Goal: Task Accomplishment & Management: Manage account settings

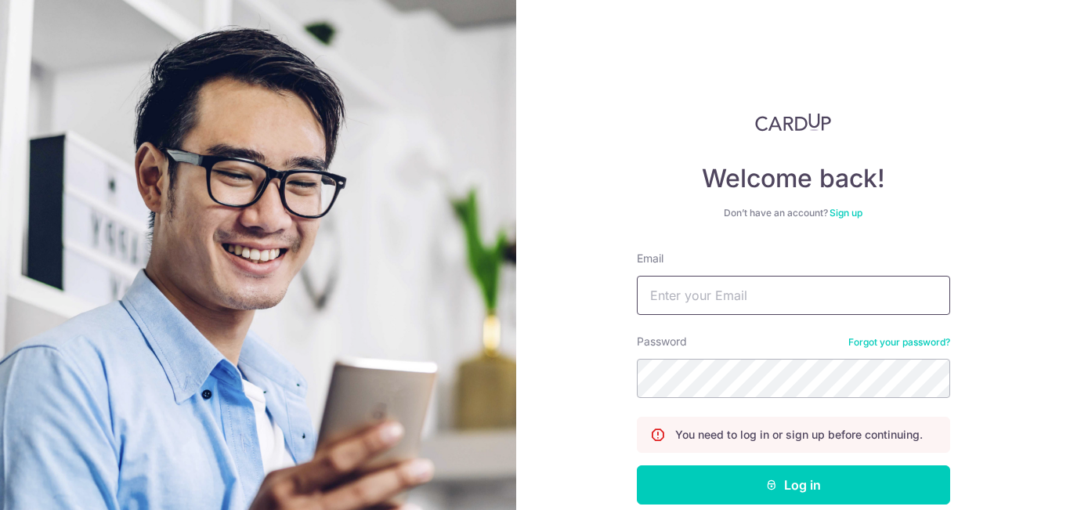
drag, startPoint x: 867, startPoint y: 302, endPoint x: 875, endPoint y: 289, distance: 15.9
click at [867, 301] on input "Email" at bounding box center [793, 295] width 313 height 39
click at [875, 289] on input "kongtiok.ng@gmail.com" at bounding box center [793, 295] width 313 height 39
type input "[DOMAIN_NAME][EMAIL_ADDRESS][DOMAIN_NAME]"
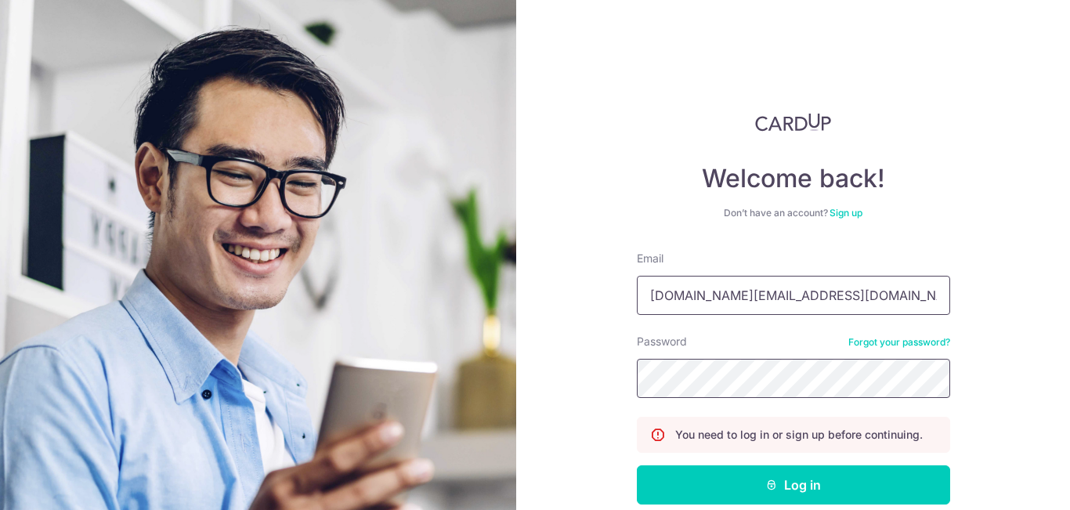
click at [637, 465] on button "Log in" at bounding box center [793, 484] width 313 height 39
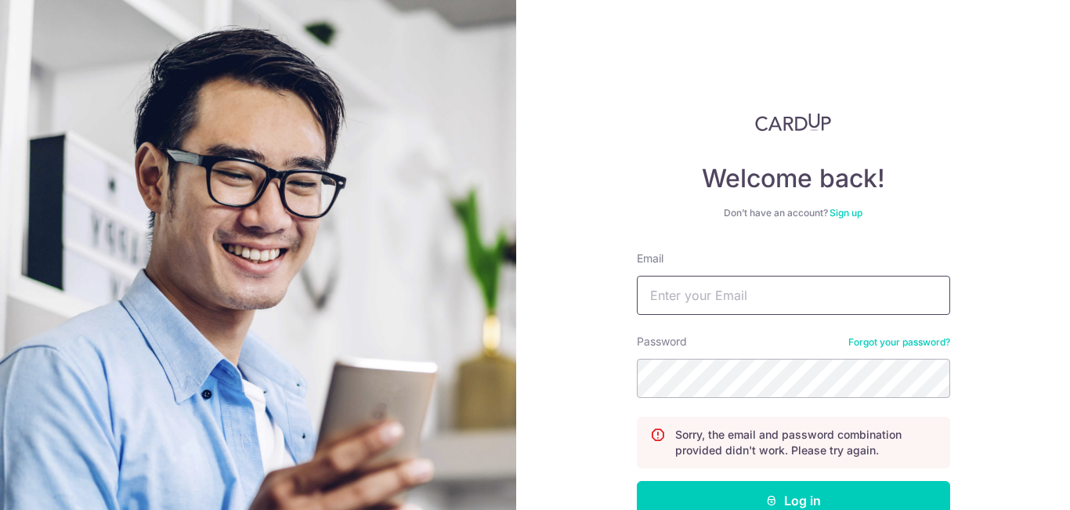
drag, startPoint x: 0, startPoint y: 0, endPoint x: 875, endPoint y: 289, distance: 921.8
click at [875, 289] on input "Email" at bounding box center [793, 295] width 313 height 39
type input "[DOMAIN_NAME][EMAIL_ADDRESS][DOMAIN_NAME]"
click at [637, 481] on button "Log in" at bounding box center [793, 500] width 313 height 39
click at [893, 284] on input "Email" at bounding box center [793, 295] width 313 height 39
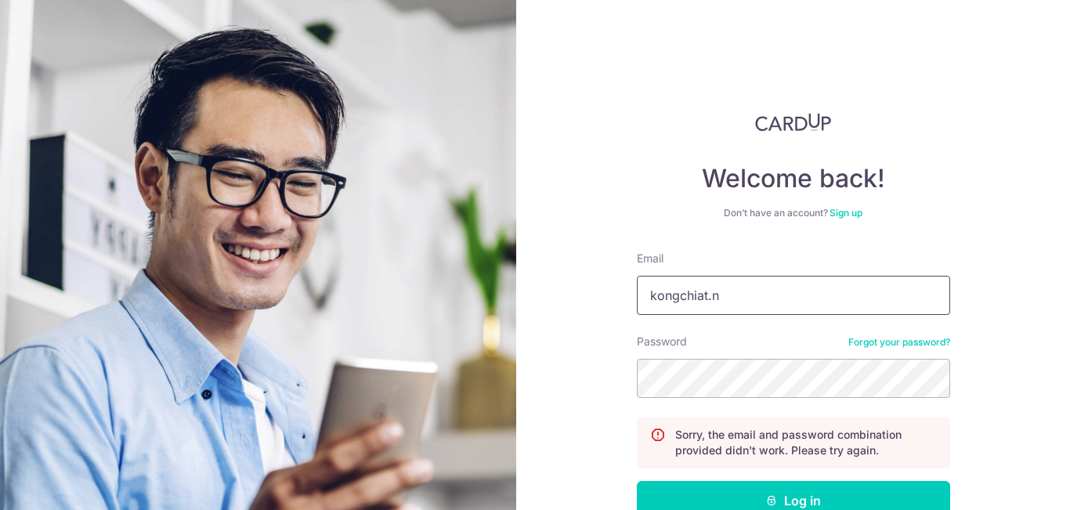
type input "[DOMAIN_NAME][EMAIL_ADDRESS][DOMAIN_NAME]"
click at [637, 481] on button "Log in" at bounding box center [793, 500] width 313 height 39
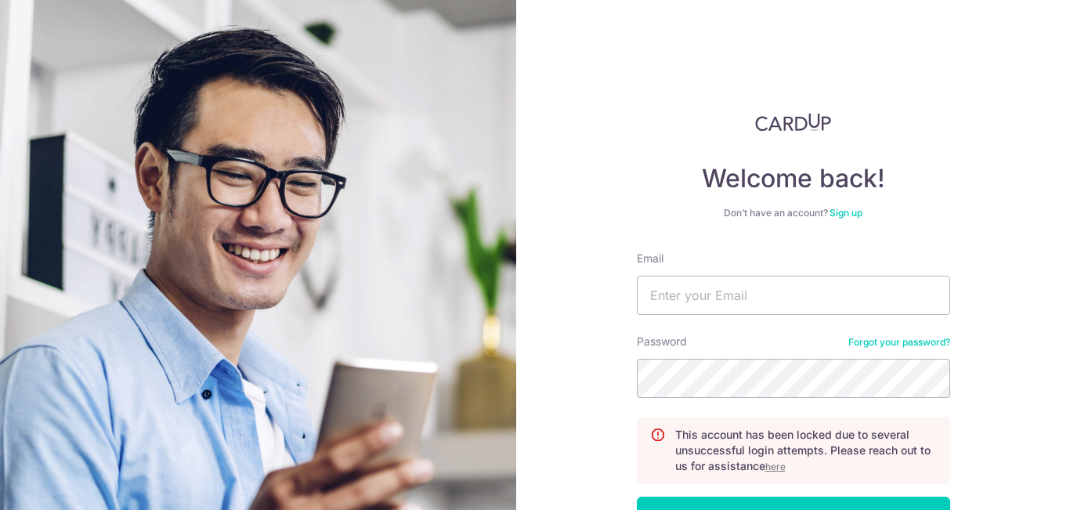
click at [770, 465] on u "here" at bounding box center [776, 467] width 20 height 12
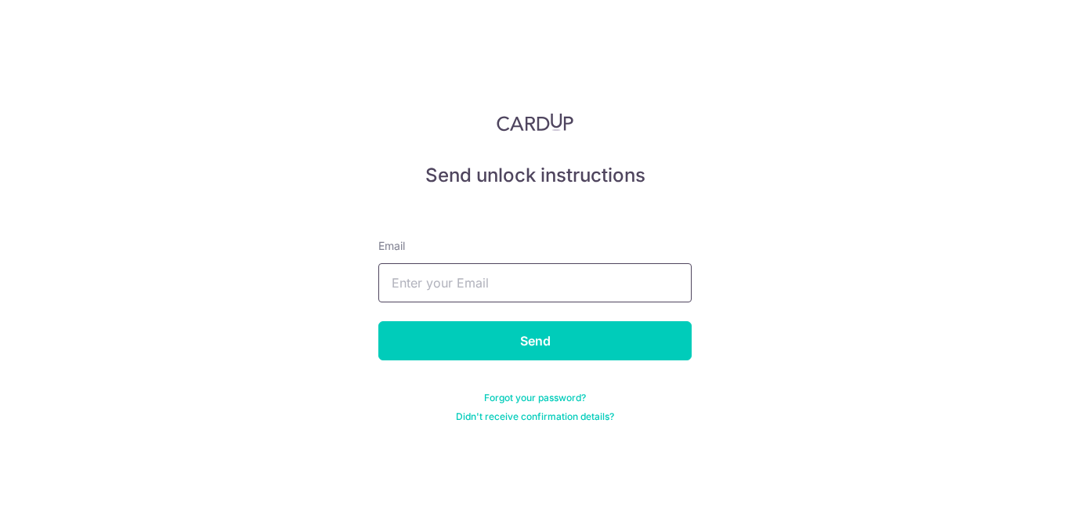
click at [534, 285] on input "text" at bounding box center [534, 282] width 313 height 39
click at [567, 284] on input "text" at bounding box center [534, 282] width 313 height 39
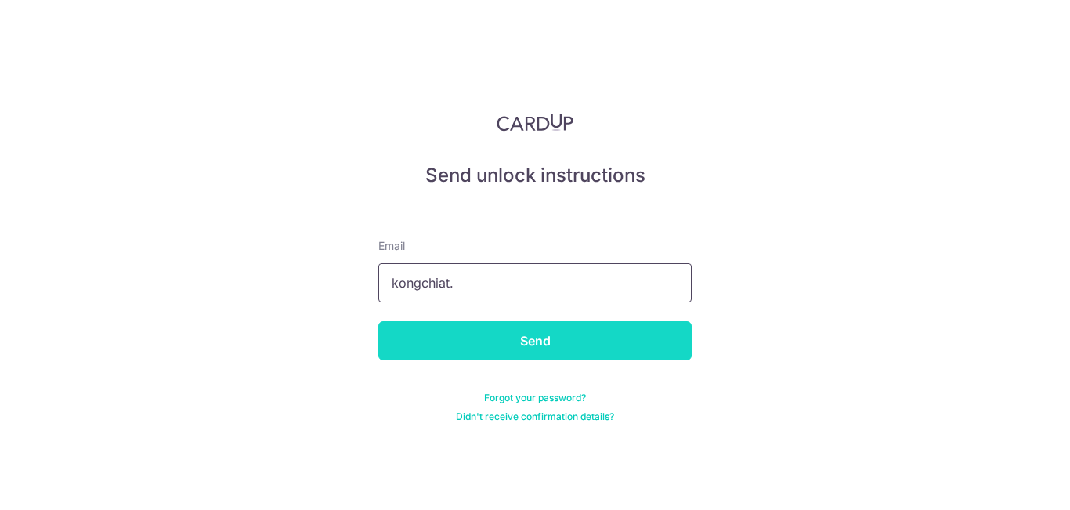
type input "kongchiat.ng@gmail.com"
click at [595, 343] on input "Send" at bounding box center [534, 340] width 313 height 39
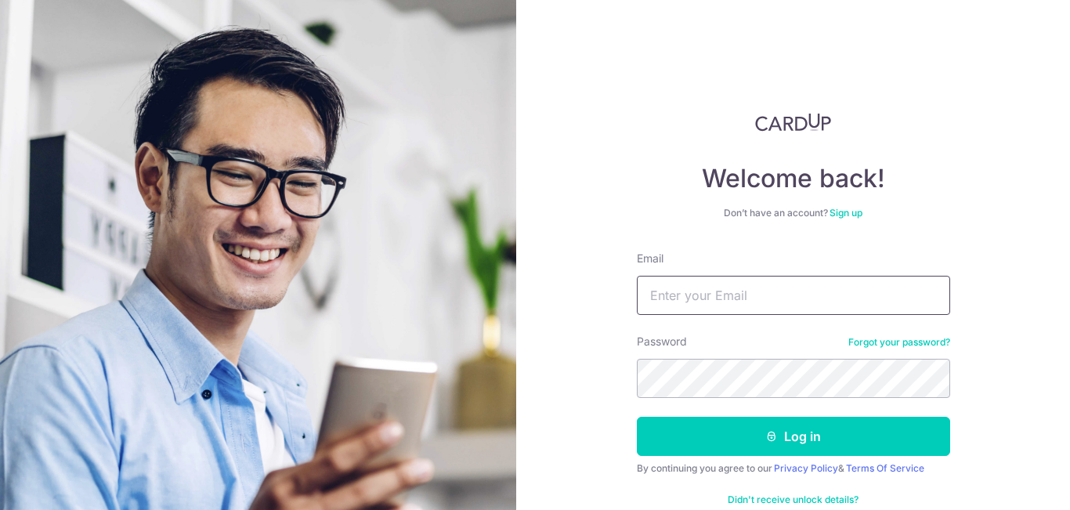
click at [761, 300] on input "Email" at bounding box center [793, 295] width 313 height 39
type input "[DOMAIN_NAME][EMAIL_ADDRESS][DOMAIN_NAME]"
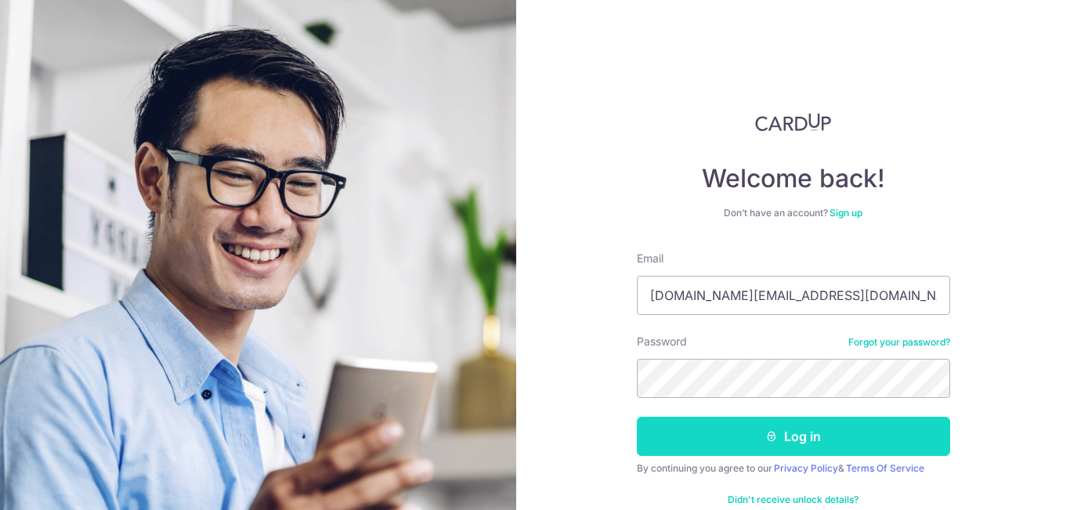
click at [818, 444] on button "Log in" at bounding box center [793, 436] width 313 height 39
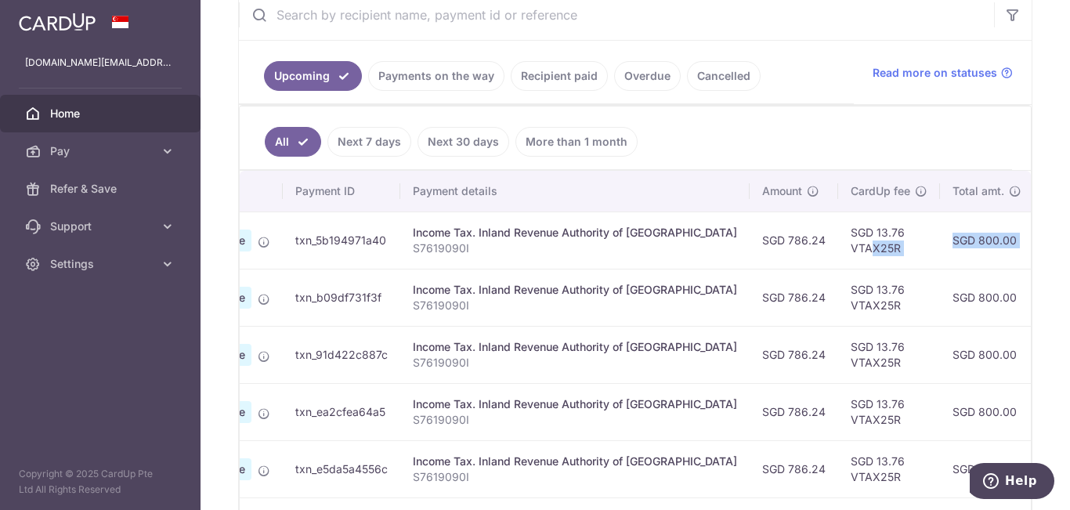
scroll to position [0, 421]
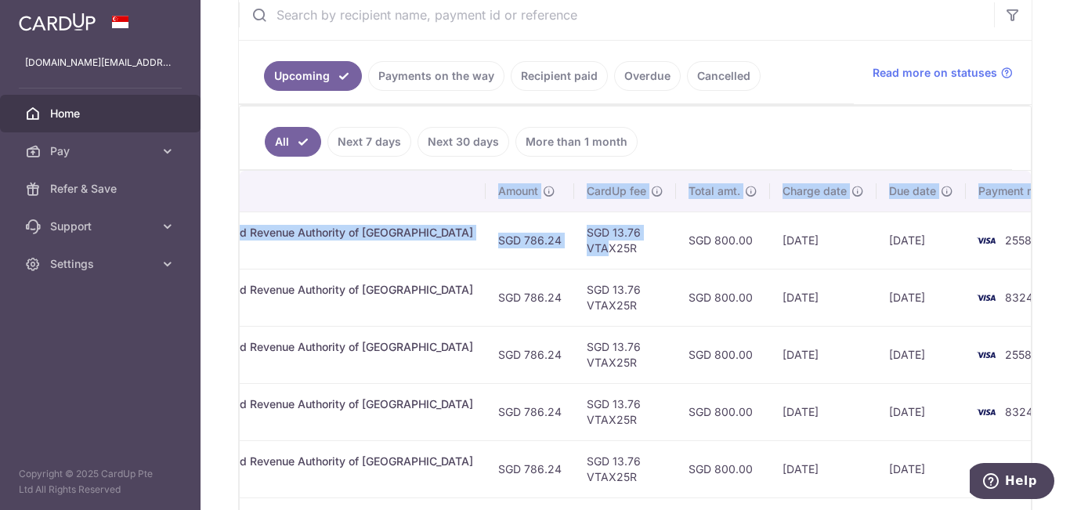
drag, startPoint x: 972, startPoint y: 244, endPoint x: 1070, endPoint y: 254, distance: 97.6
click at [1070, 254] on div "× Pause Schedule Pause all future payments in this series Pause just this one p…" at bounding box center [636, 255] width 870 height 510
click at [966, 273] on td "8324" at bounding box center [1025, 297] width 119 height 57
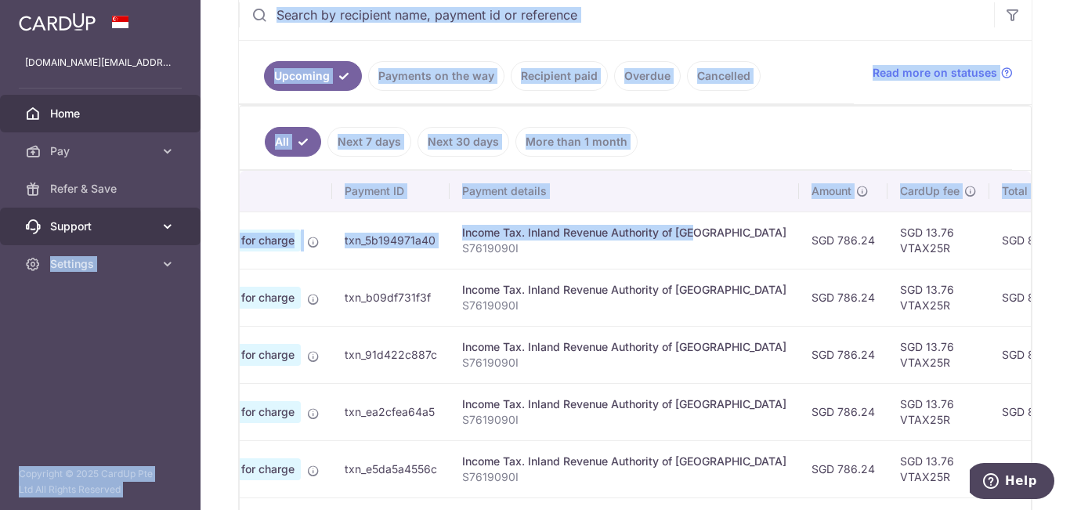
scroll to position [0, 0]
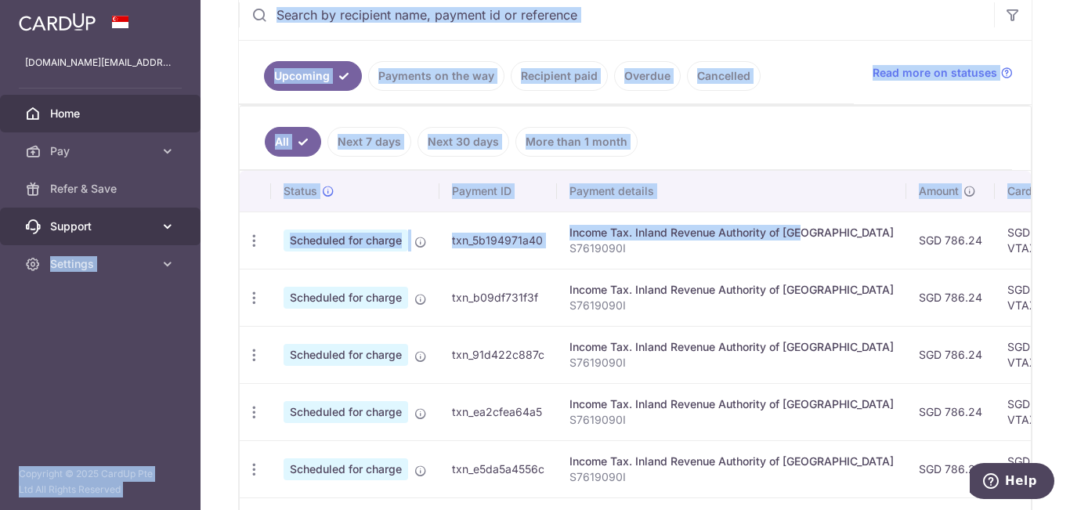
drag, startPoint x: 339, startPoint y: 236, endPoint x: 154, endPoint y: 237, distance: 184.2
click at [154, 237] on main "kongchiat.ng@gmail.com Home Pay Payments Recipients Cards Refer & Save Support …" at bounding box center [535, 255] width 1070 height 510
click at [260, 241] on icon "button" at bounding box center [254, 241] width 16 height 16
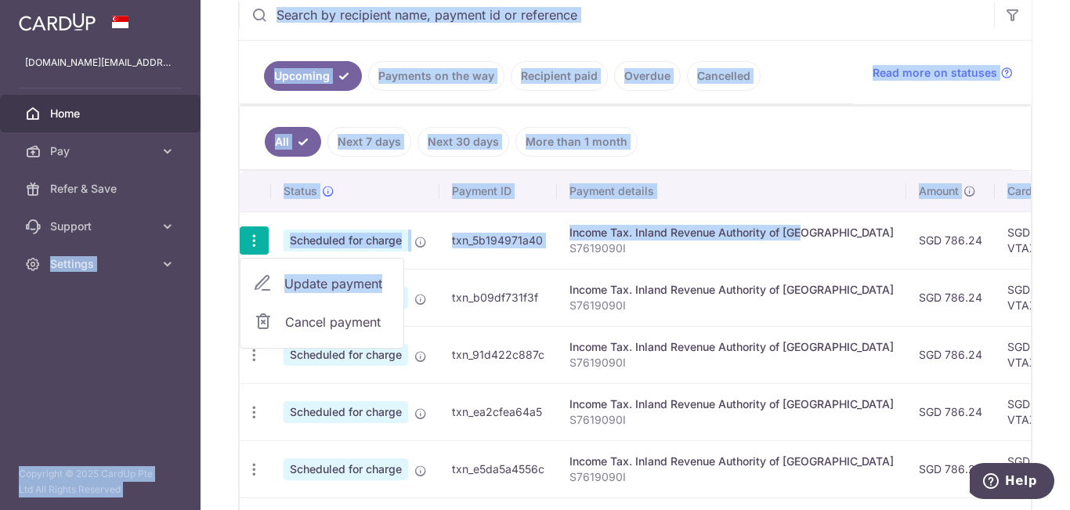
click at [304, 277] on span "Update payment" at bounding box center [337, 283] width 107 height 19
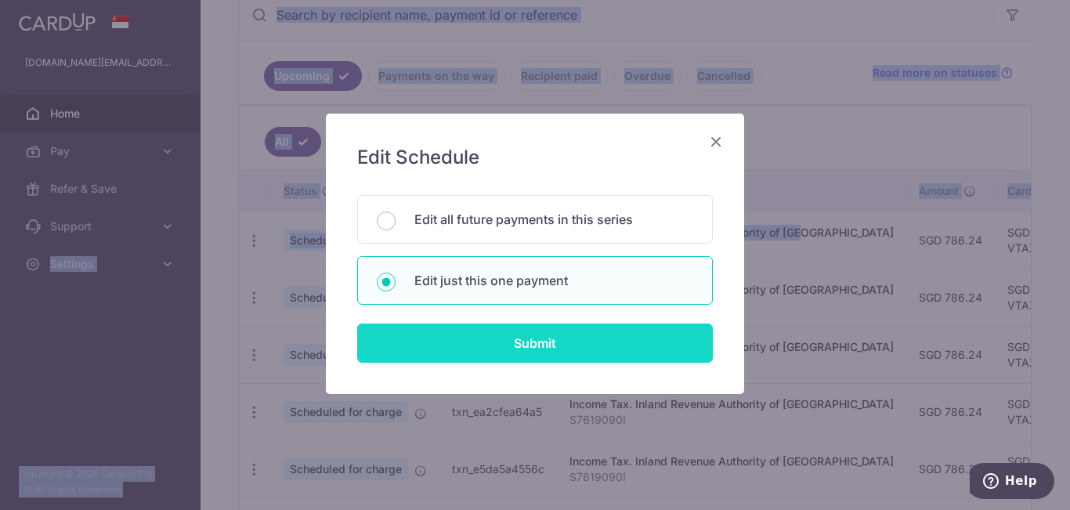
click at [610, 341] on input "Submit" at bounding box center [535, 343] width 356 height 39
radio input "true"
type input "786.24"
type input "25/08/2025"
type input "S7619090I"
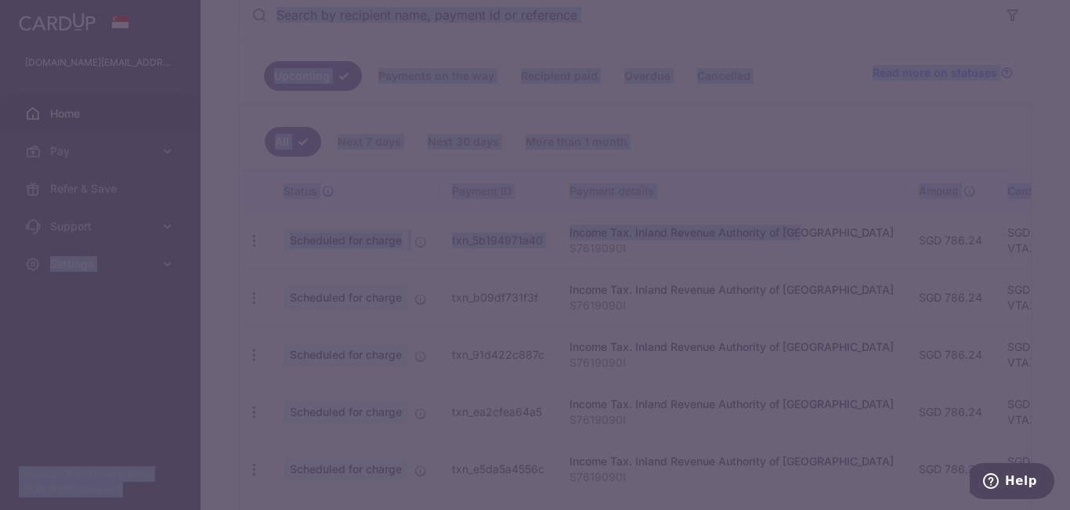
type input "VTAX25R"
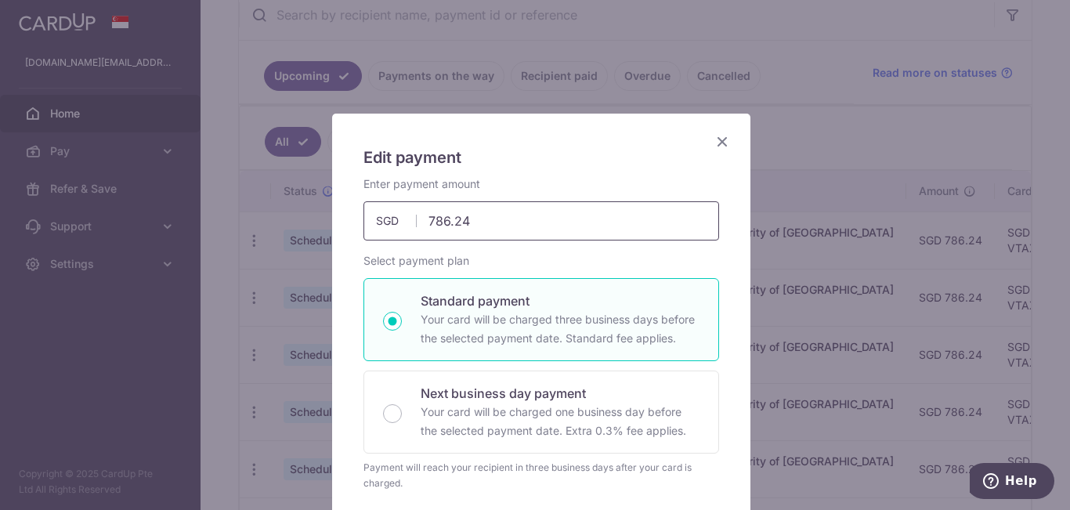
drag, startPoint x: 488, startPoint y: 225, endPoint x: 86, endPoint y: 154, distance: 408.1
click at [86, 154] on div "Edit payment By clicking apply, you will make changes to all payments to Inland…" at bounding box center [535, 255] width 1070 height 510
type input "818.85"
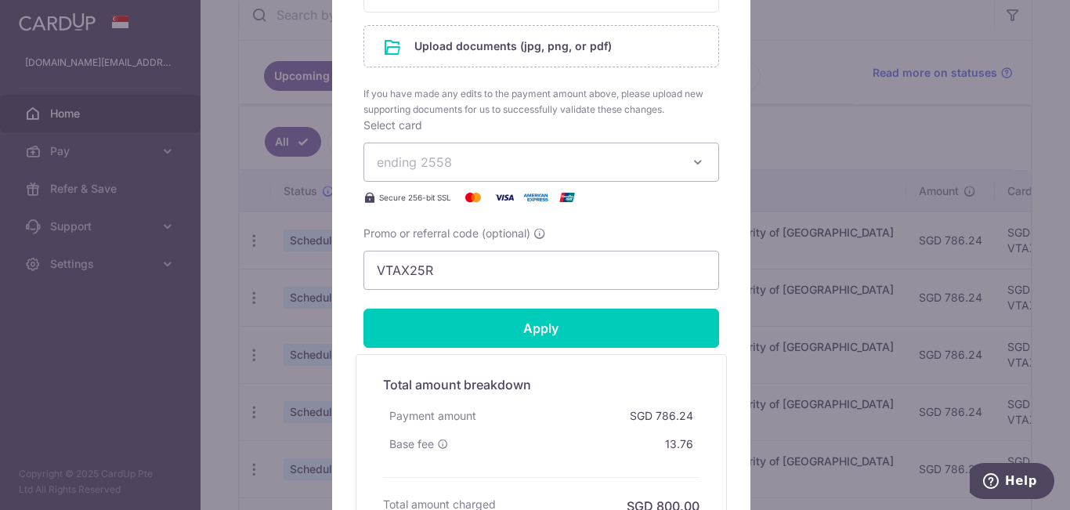
scroll to position [862, 0]
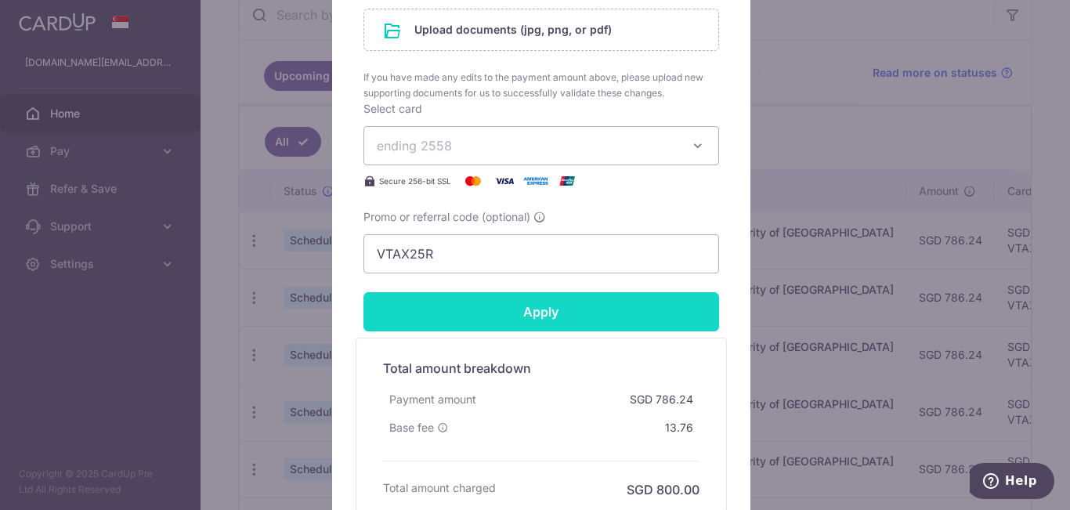
click at [578, 324] on input "Apply" at bounding box center [542, 311] width 356 height 39
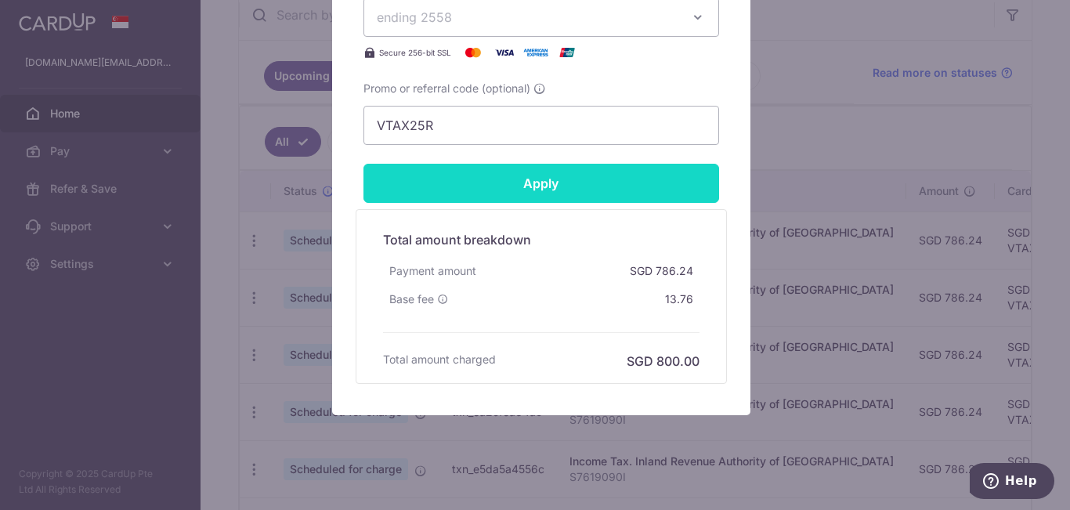
scroll to position [1019, 0]
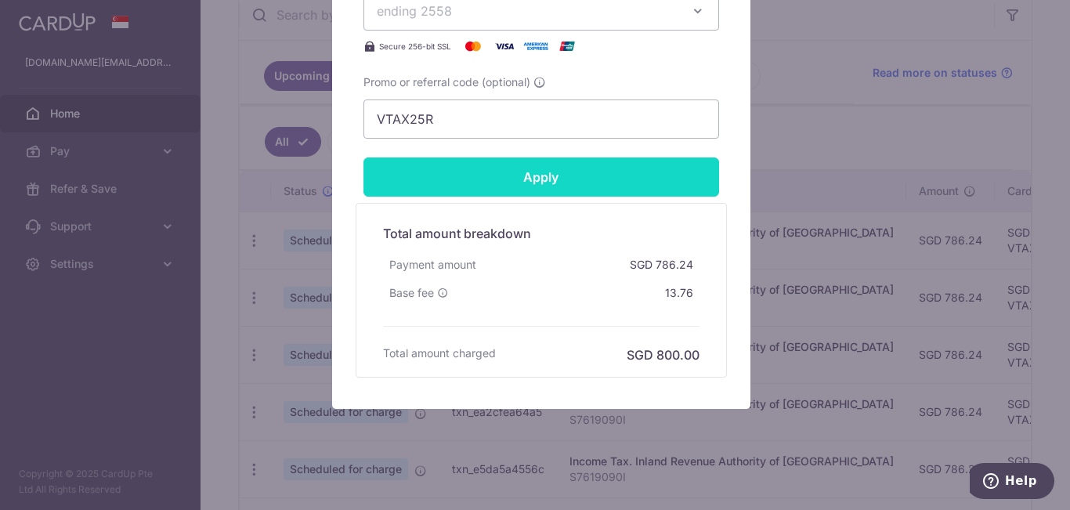
click at [567, 183] on input "Apply" at bounding box center [542, 177] width 356 height 39
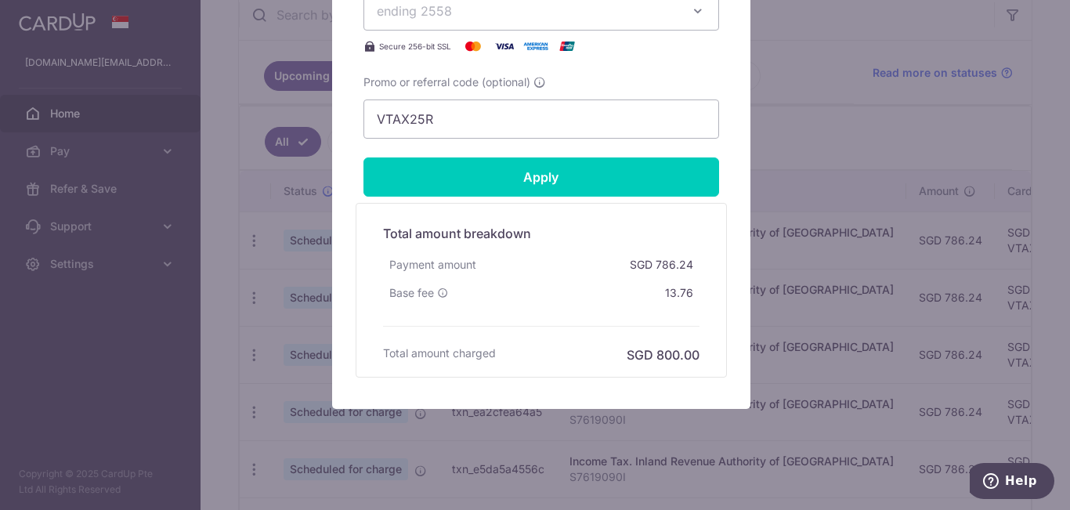
scroll to position [705, 0]
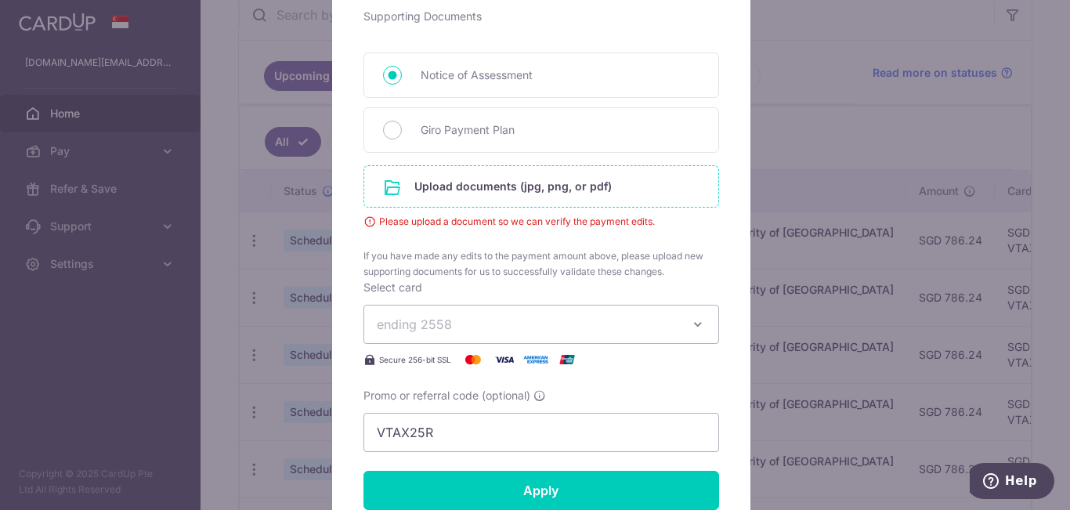
click at [582, 186] on input "file" at bounding box center [541, 186] width 354 height 41
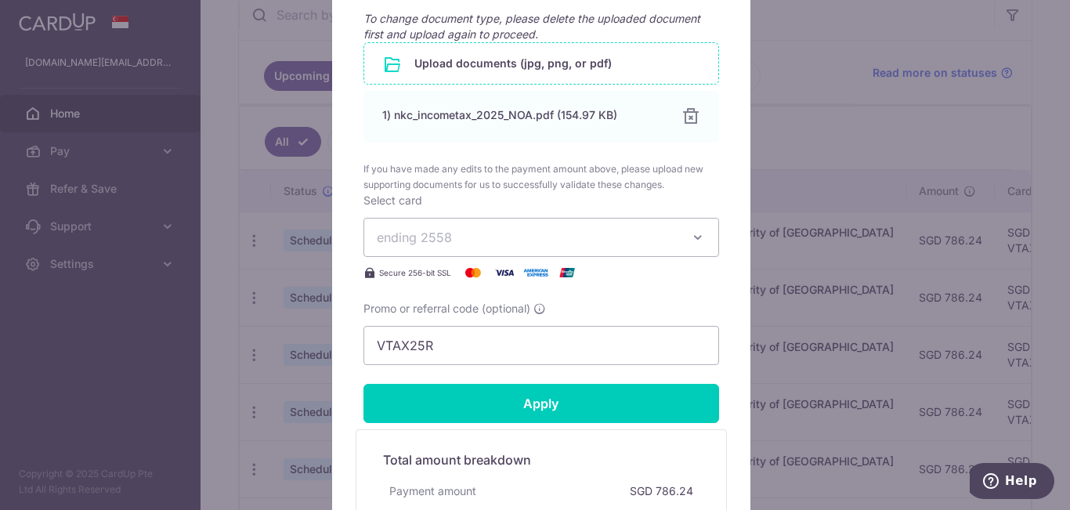
scroll to position [862, 0]
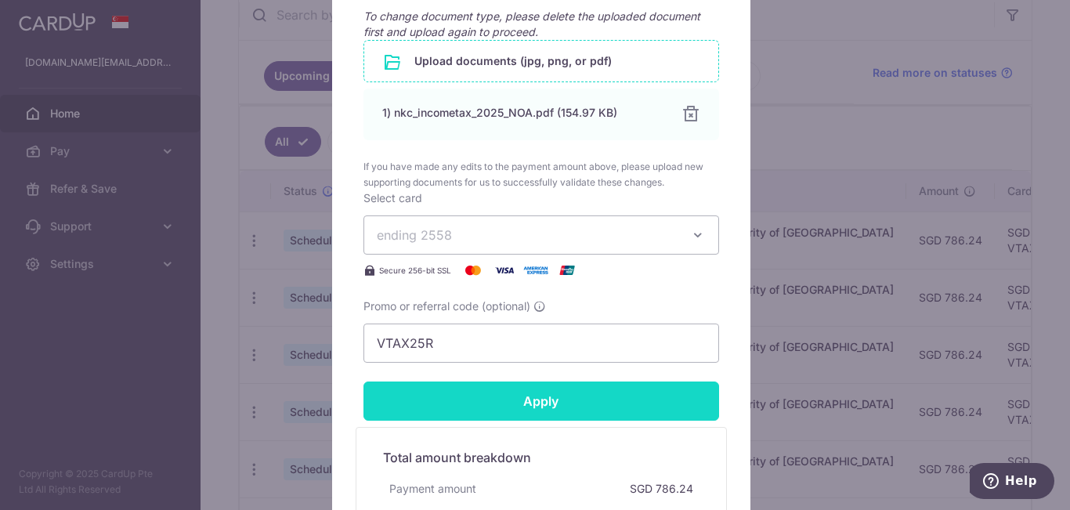
click at [543, 391] on input "Apply" at bounding box center [542, 401] width 356 height 39
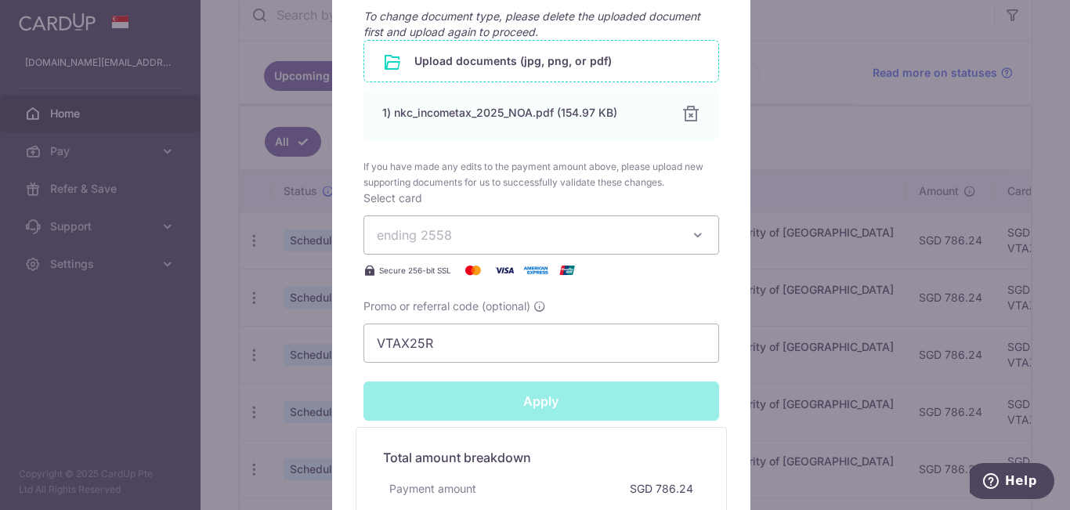
type input "Successfully Applied"
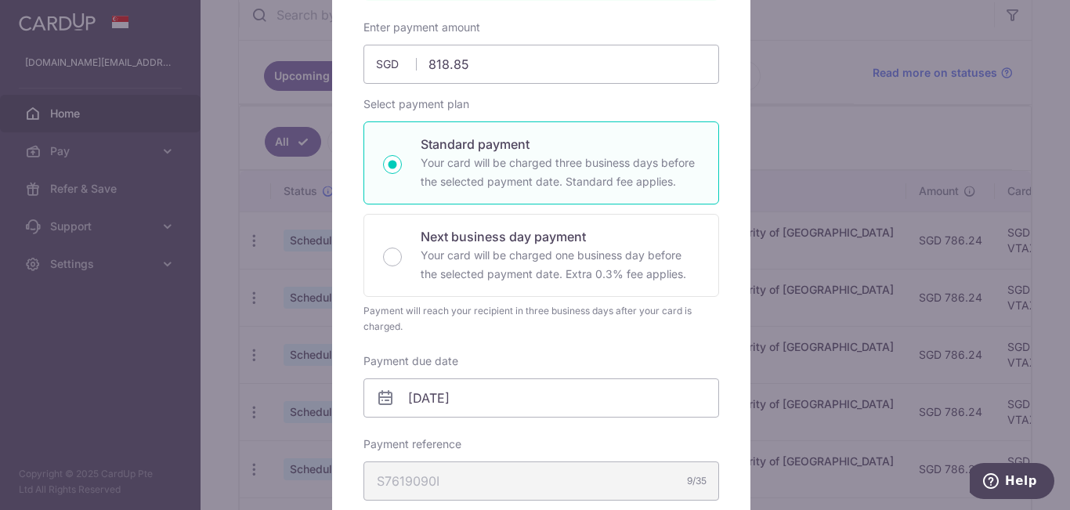
scroll to position [55, 0]
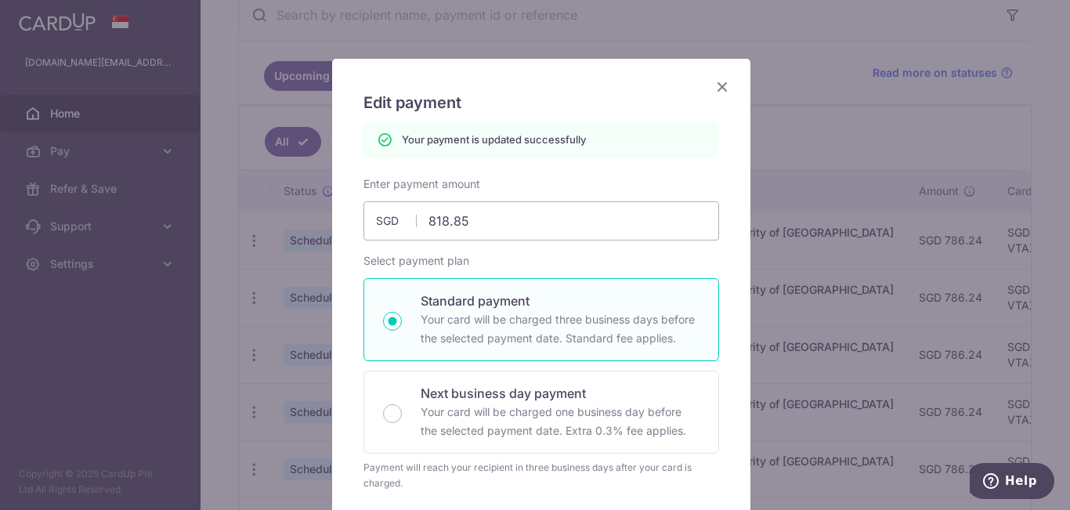
click at [714, 82] on icon "Close" at bounding box center [722, 87] width 19 height 20
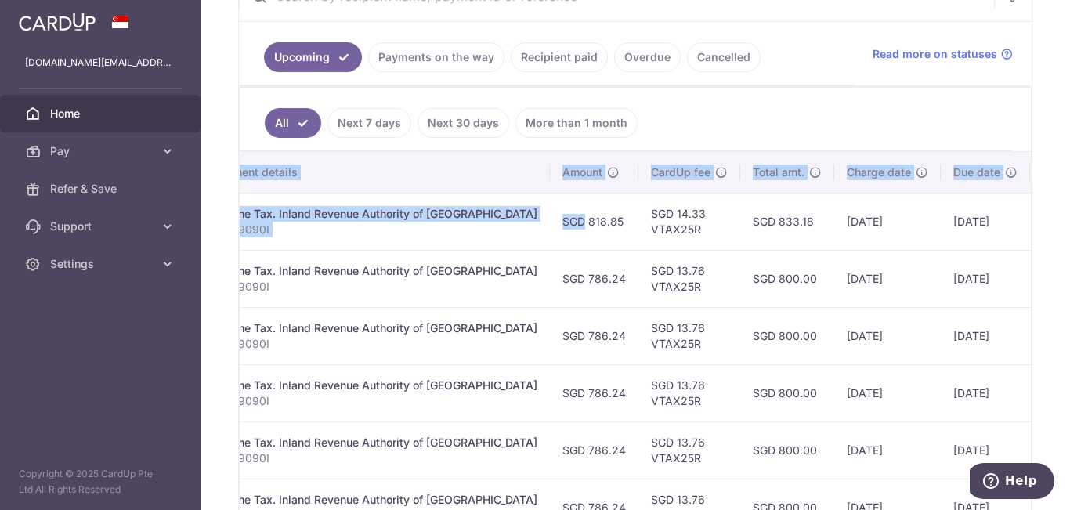
scroll to position [0, 421]
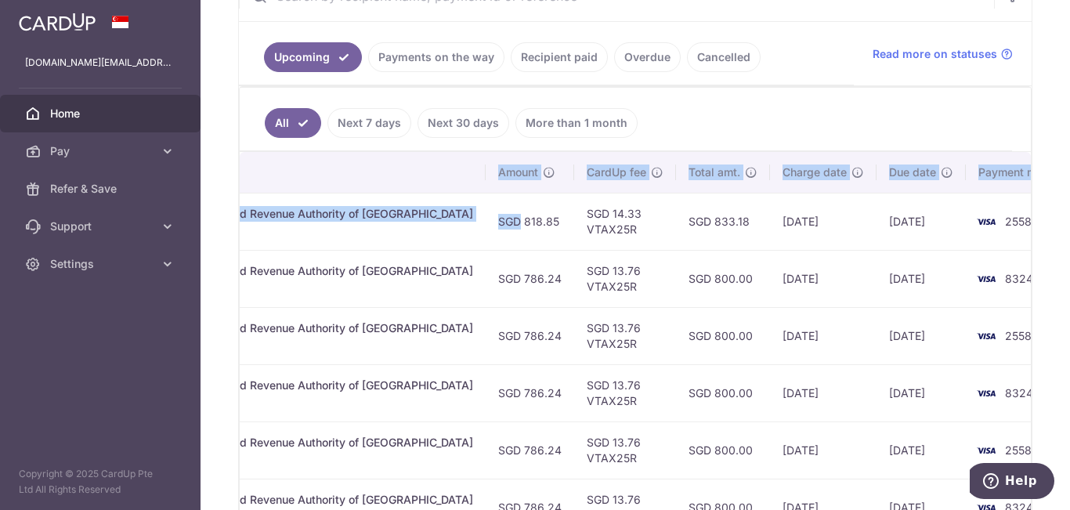
drag, startPoint x: 864, startPoint y: 218, endPoint x: 1030, endPoint y: 218, distance: 165.3
click at [1030, 218] on div "× Pause Schedule Pause all future payments in this series Pause just this one p…" at bounding box center [636, 255] width 870 height 510
click at [820, 251] on td "[DATE]" at bounding box center [823, 278] width 107 height 57
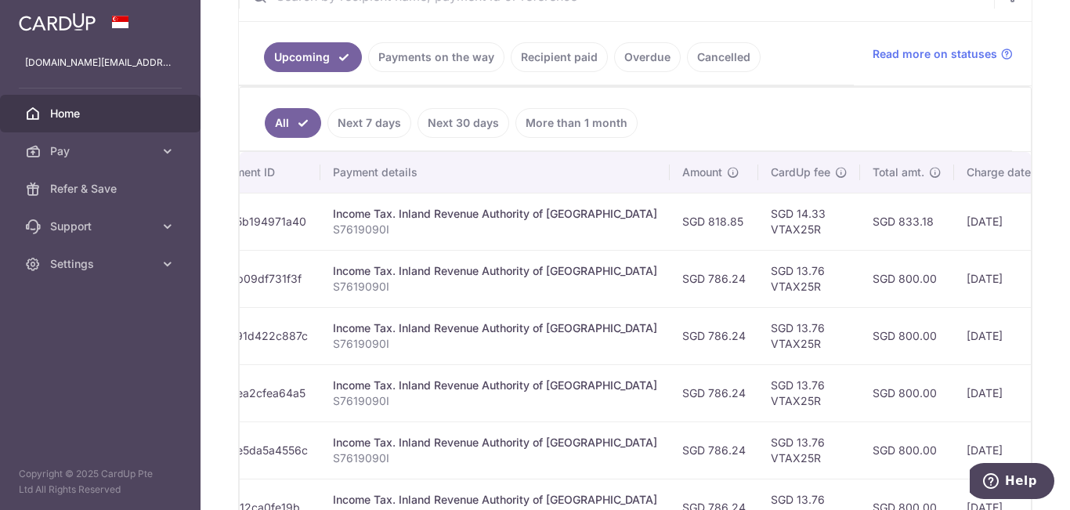
scroll to position [0, 0]
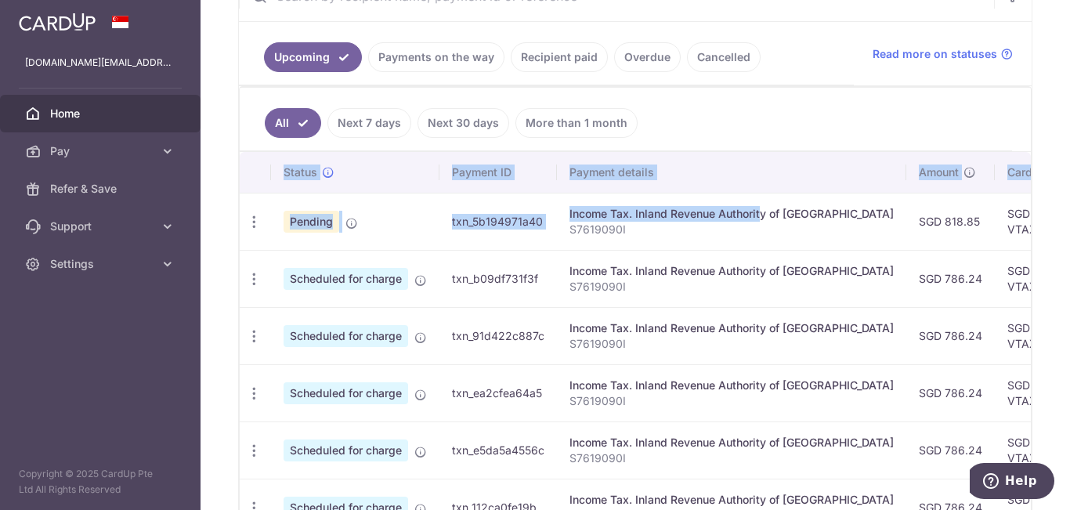
drag, startPoint x: 297, startPoint y: 215, endPoint x: 212, endPoint y: 220, distance: 85.6
click at [212, 220] on div "× Pause Schedule Pause all future payments in this series Pause just this one p…" at bounding box center [636, 255] width 870 height 510
click at [429, 227] on td "Pending" at bounding box center [355, 221] width 168 height 57
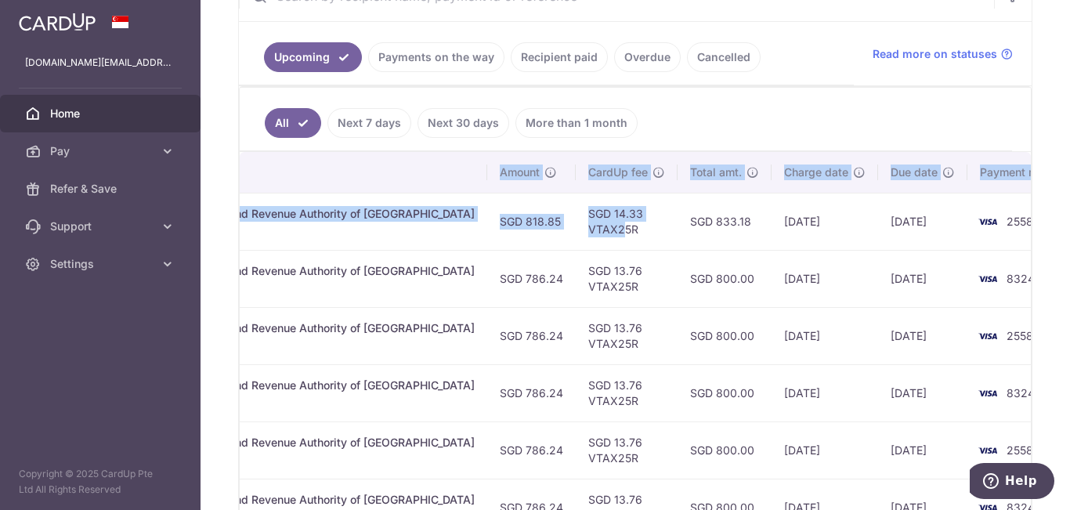
drag, startPoint x: 988, startPoint y: 225, endPoint x: 1033, endPoint y: 223, distance: 44.7
click at [1033, 223] on div "× Pause Schedule Pause all future payments in this series Pause just this one p…" at bounding box center [636, 255] width 870 height 510
click at [877, 230] on td "25/08/2025" at bounding box center [921, 221] width 89 height 57
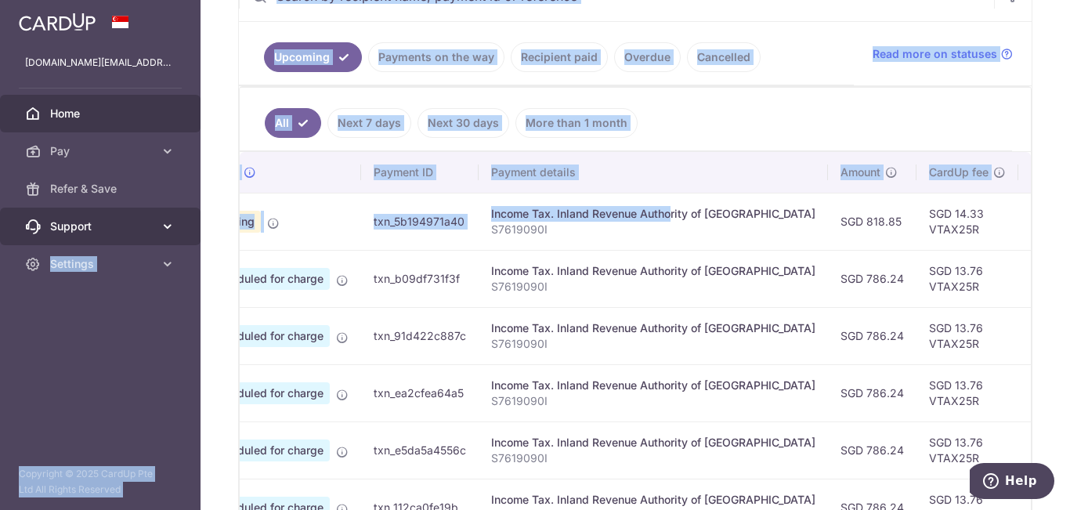
scroll to position [0, 0]
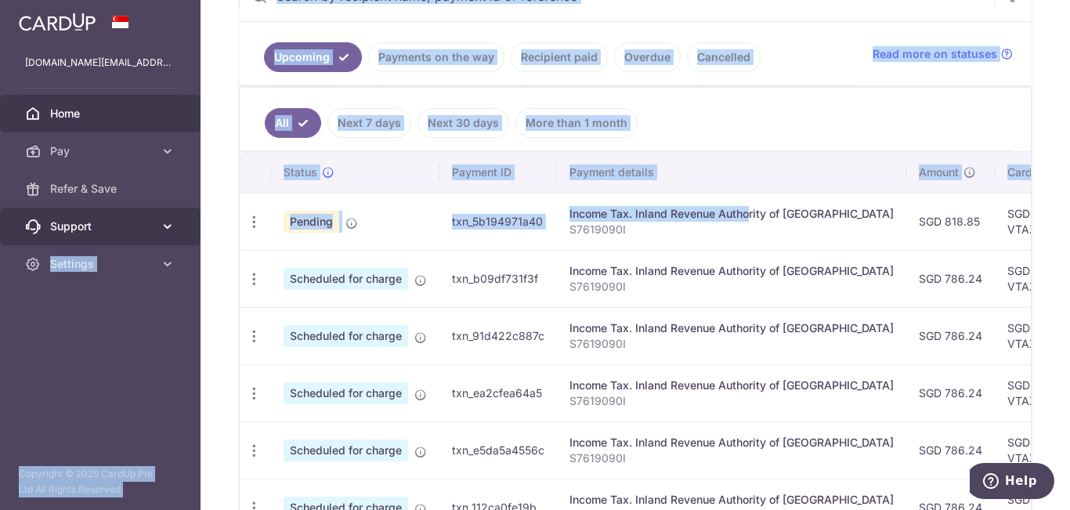
drag, startPoint x: 278, startPoint y: 215, endPoint x: 155, endPoint y: 215, distance: 123.0
click at [155, 215] on main "kongchiat.ng@gmail.com Home Pay Payments Recipients Cards Refer & Save Support …" at bounding box center [535, 255] width 1070 height 510
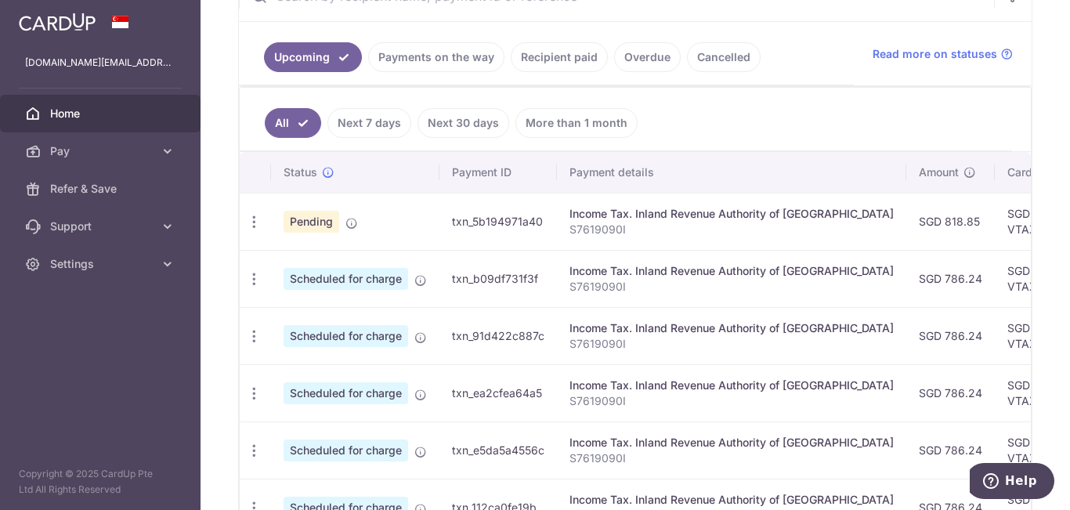
click at [491, 250] on td "txn_b09df731f3f" at bounding box center [499, 278] width 118 height 57
click at [416, 189] on th "Status" at bounding box center [355, 172] width 168 height 41
click at [620, 234] on p "S7619090I" at bounding box center [732, 230] width 324 height 16
click at [128, 110] on span "Home" at bounding box center [101, 114] width 103 height 16
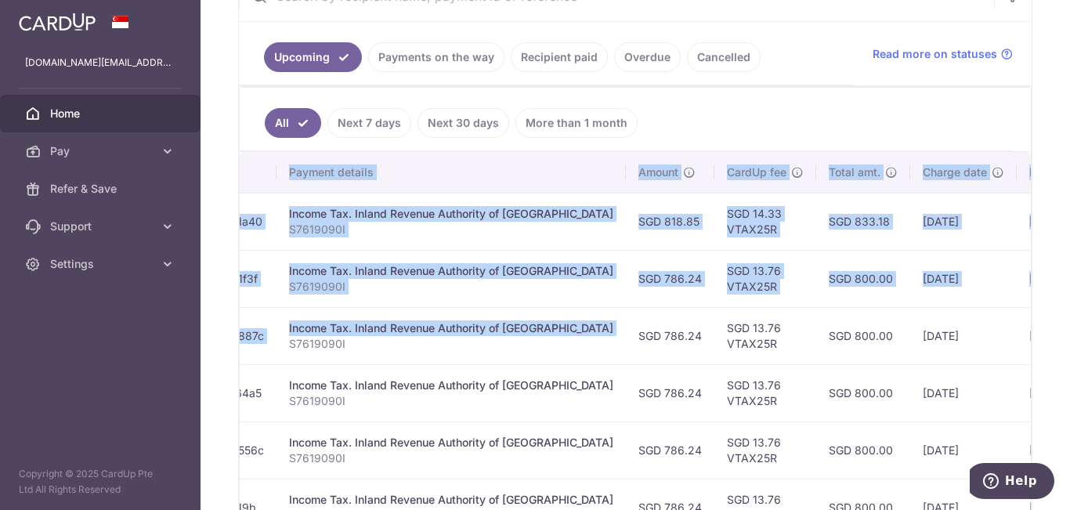
scroll to position [0, 421]
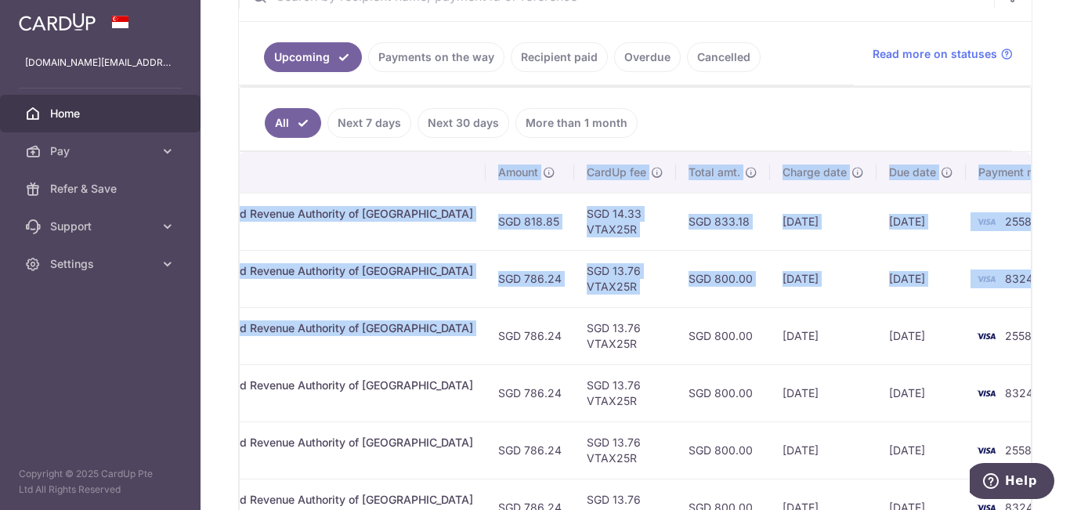
drag, startPoint x: 789, startPoint y: 358, endPoint x: 1053, endPoint y: 357, distance: 264.1
click at [1053, 357] on div "× Pause Schedule Pause all future payments in this series Pause just this one p…" at bounding box center [636, 255] width 870 height 510
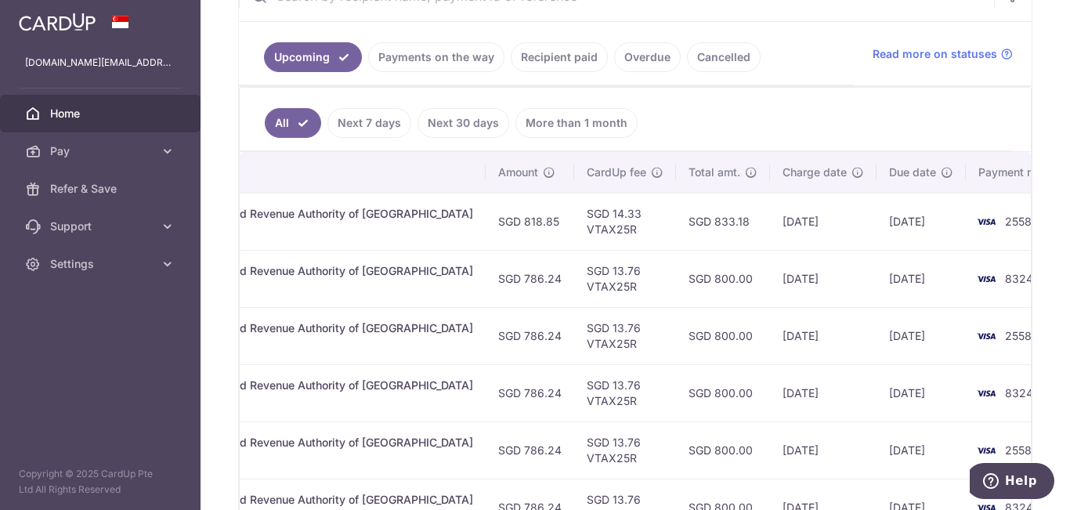
click at [802, 299] on td "[DATE]" at bounding box center [823, 278] width 107 height 57
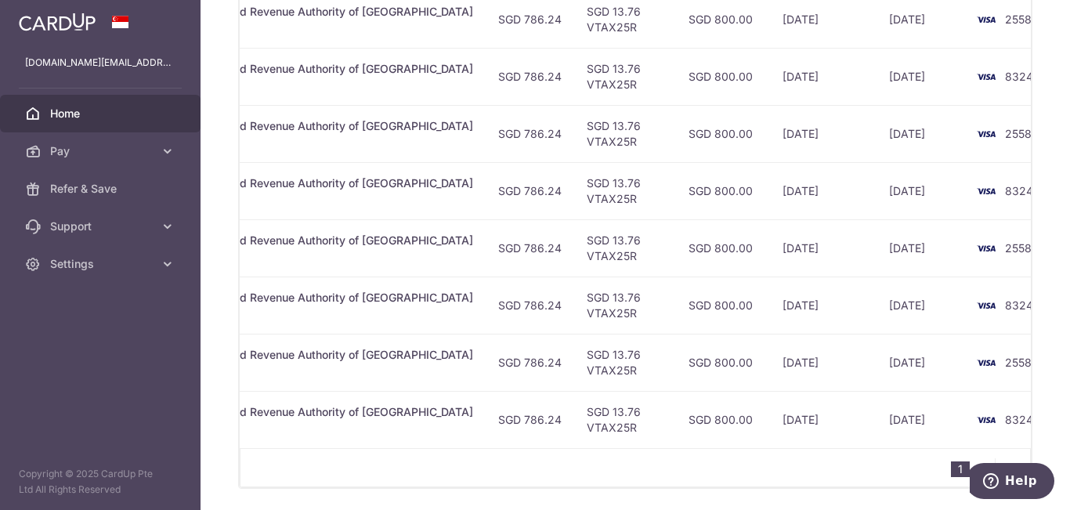
scroll to position [709, 0]
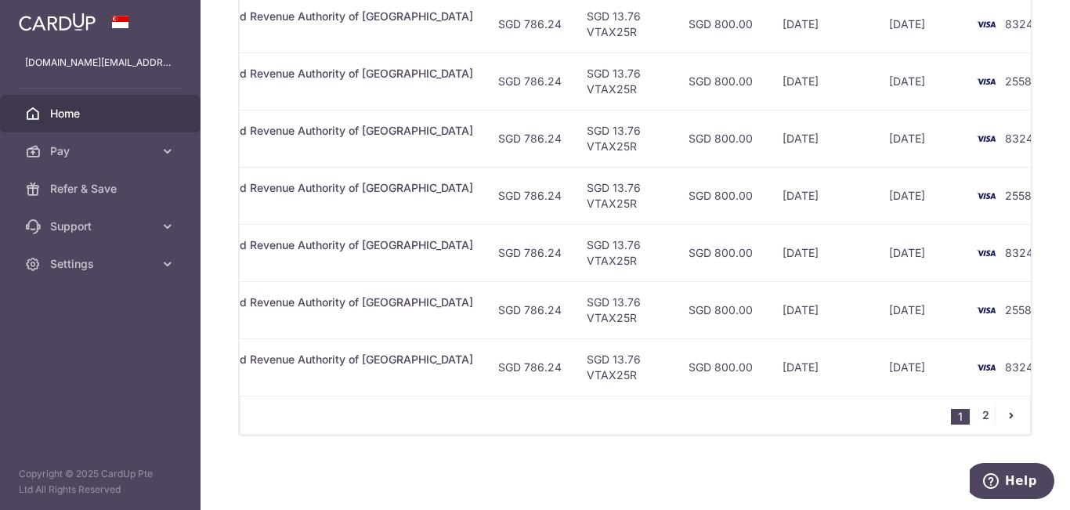
click at [976, 418] on link "2" at bounding box center [985, 415] width 19 height 19
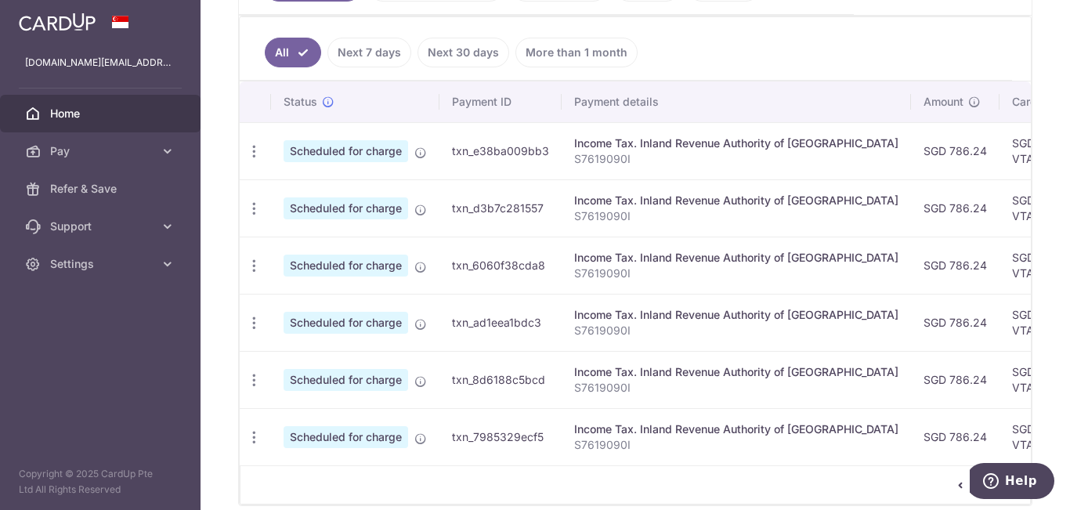
scroll to position [480, 0]
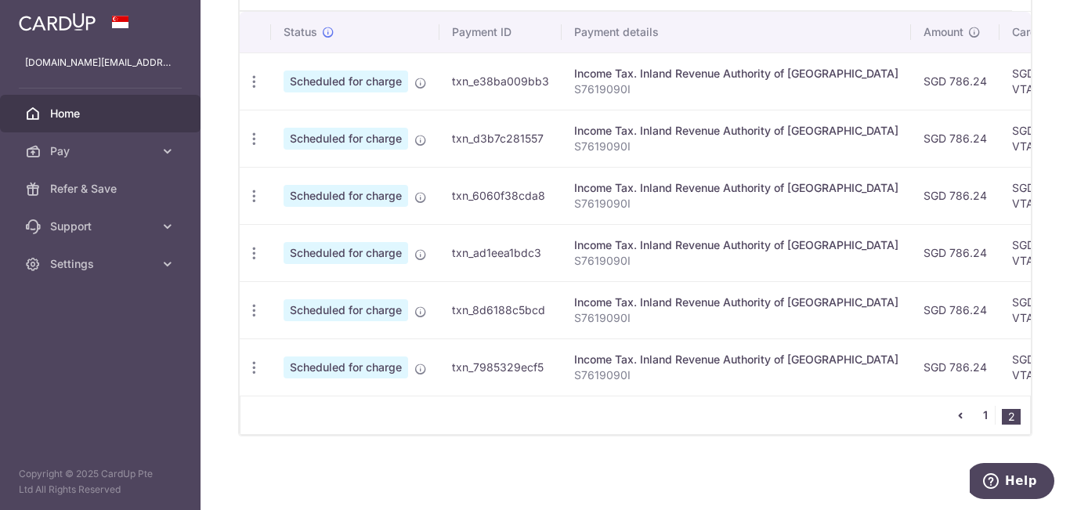
click at [980, 411] on link "1" at bounding box center [985, 415] width 19 height 19
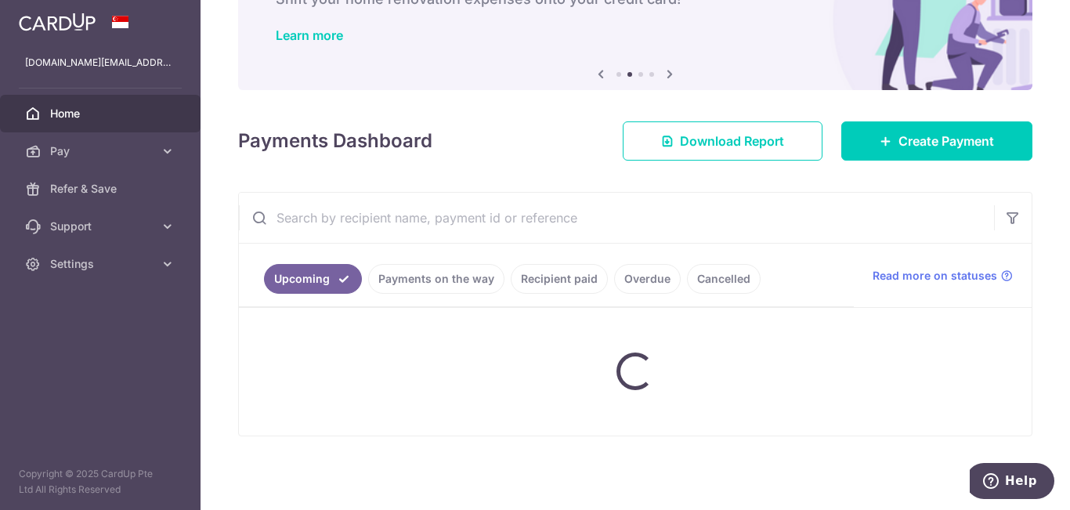
scroll to position [110, 0]
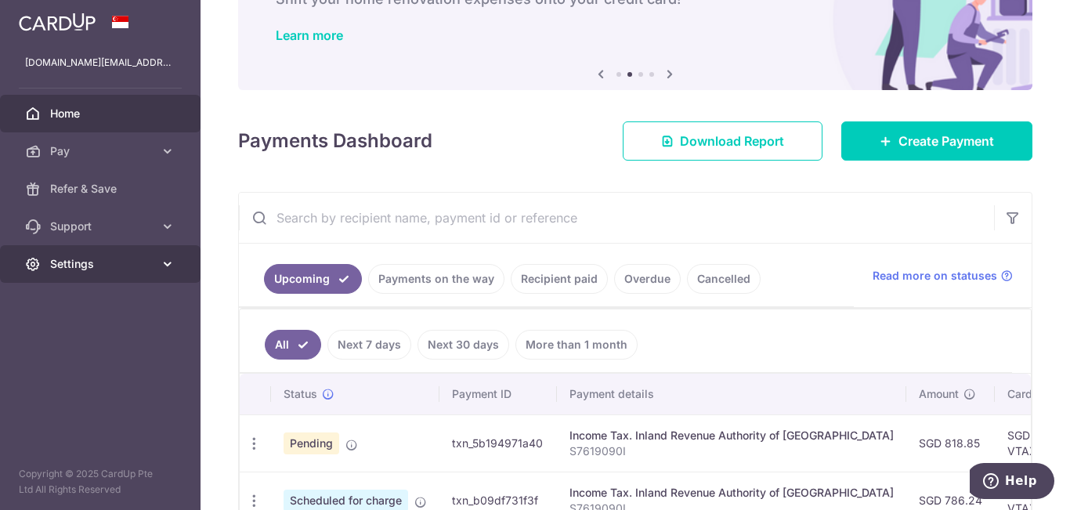
click at [145, 254] on link "Settings" at bounding box center [100, 264] width 201 height 38
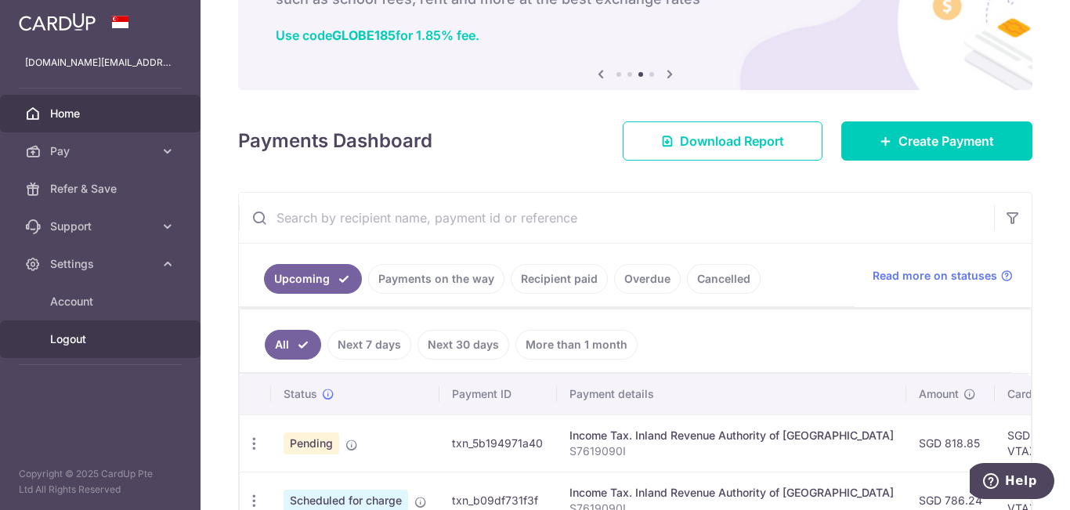
click at [132, 345] on span "Logout" at bounding box center [101, 339] width 103 height 16
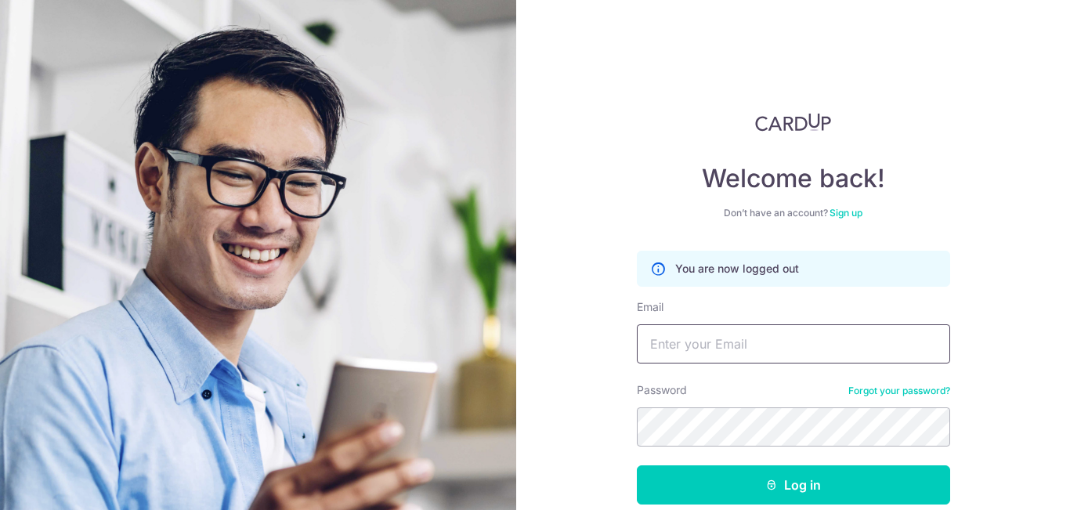
type input "[DOMAIN_NAME][EMAIL_ADDRESS][DOMAIN_NAME]"
click at [637, 465] on button "Log in" at bounding box center [793, 484] width 313 height 39
